Goal: Information Seeking & Learning: Learn about a topic

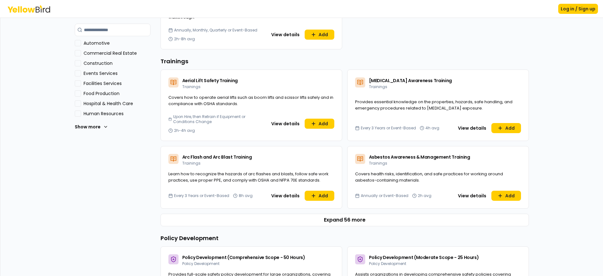
scroll to position [189, 0]
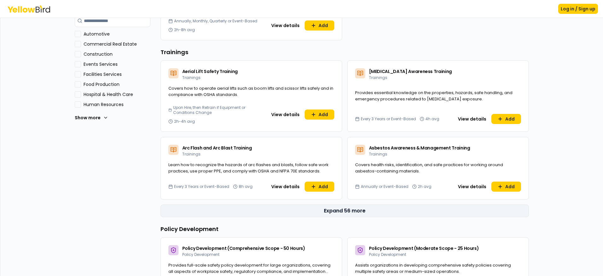
click at [327, 212] on button "Expand 56 more" at bounding box center [344, 211] width 368 height 13
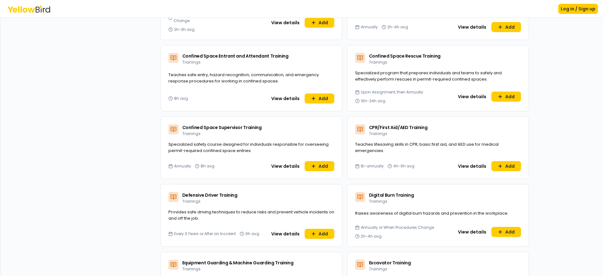
scroll to position [504, 0]
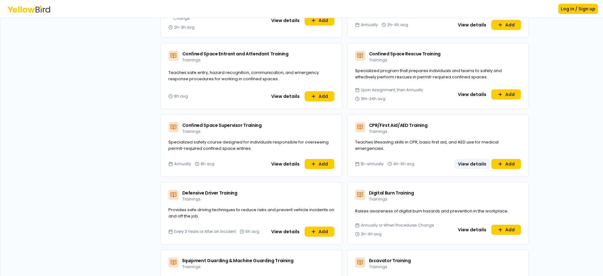
click at [465, 165] on button "View details" at bounding box center [472, 164] width 36 height 10
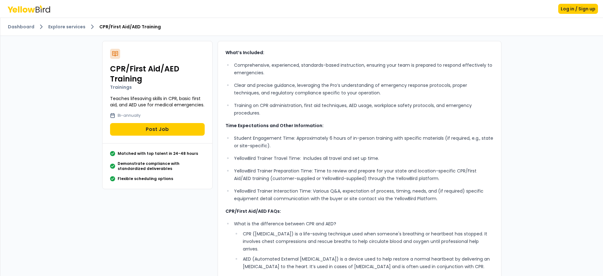
click at [68, 20] on div "Dashboard Explore services CPR/First Aid/AED Training" at bounding box center [301, 27] width 602 height 18
click at [69, 26] on link "Explore services" at bounding box center [66, 27] width 37 height 6
